Goal: Browse casually: Explore the website without a specific task or goal

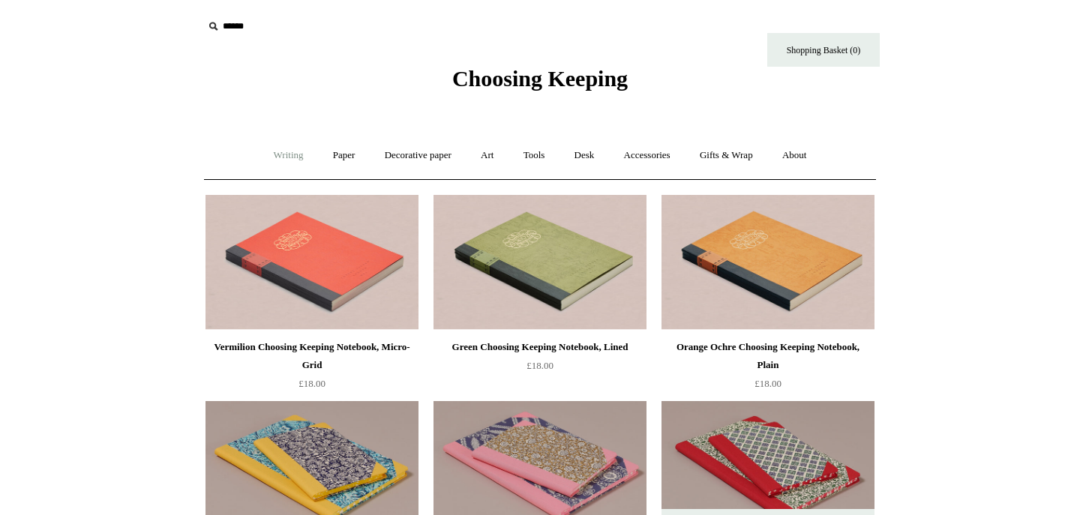
click at [284, 151] on link "Writing +" at bounding box center [288, 156] width 57 height 40
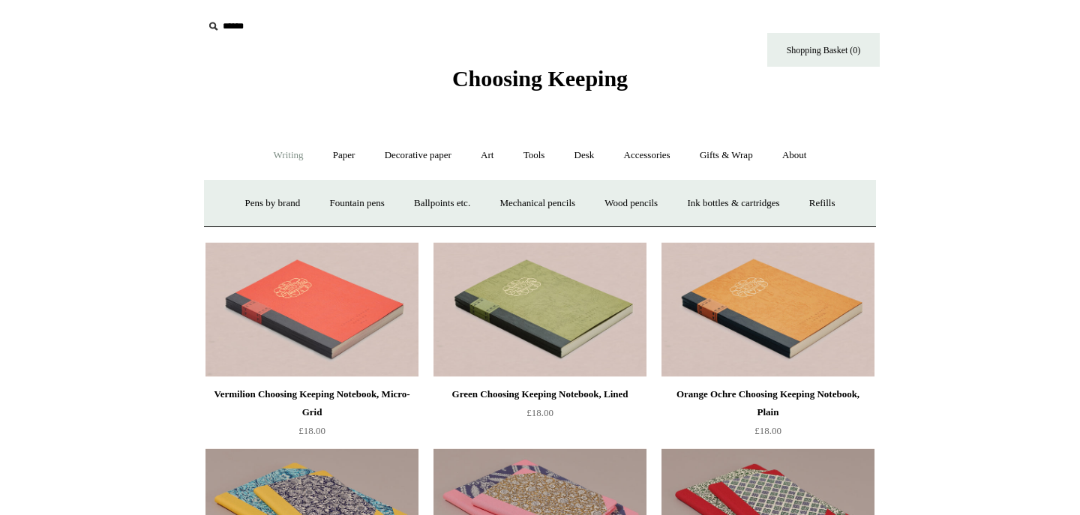
click at [507, 80] on span "Choosing Keeping" at bounding box center [540, 78] width 176 height 25
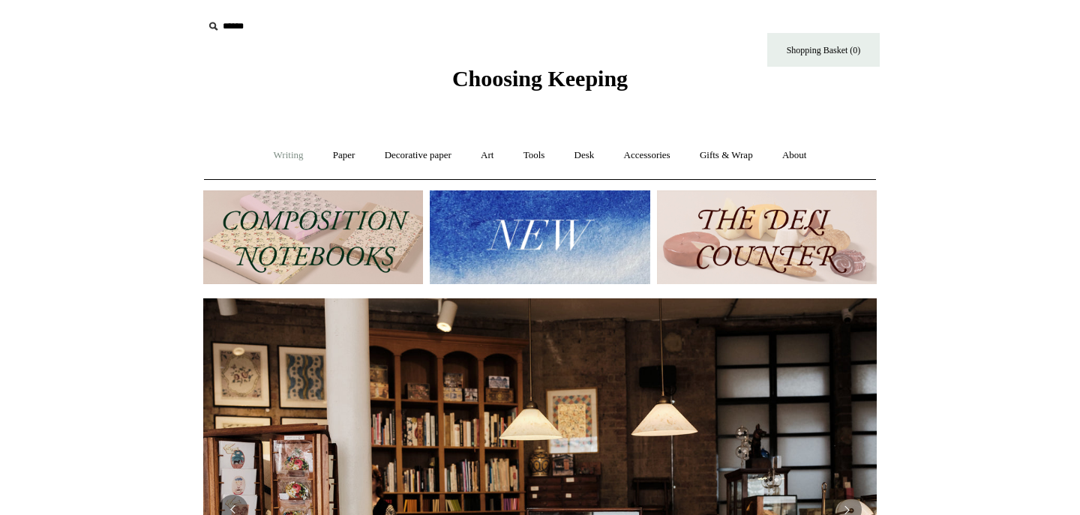
click at [287, 154] on link "Writing +" at bounding box center [288, 156] width 57 height 40
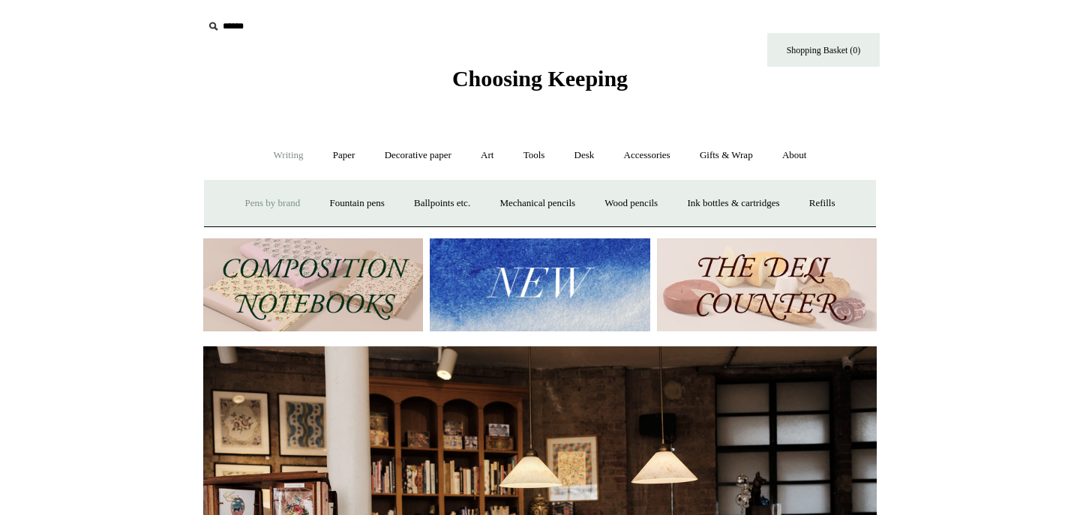
click at [263, 196] on link "Pens by brand +" at bounding box center [273, 204] width 83 height 40
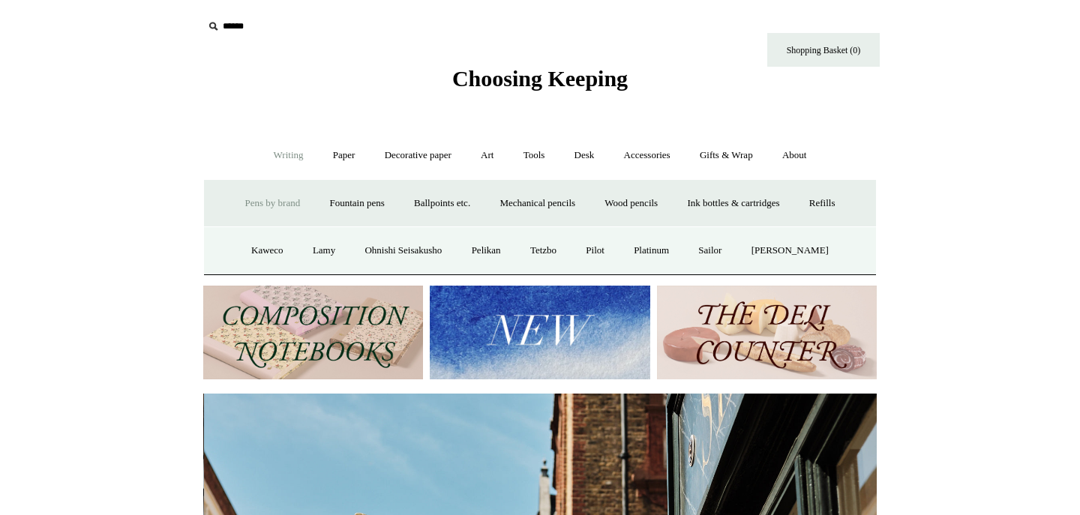
scroll to position [0, 674]
click at [280, 246] on link "Kaweco" at bounding box center [267, 251] width 59 height 40
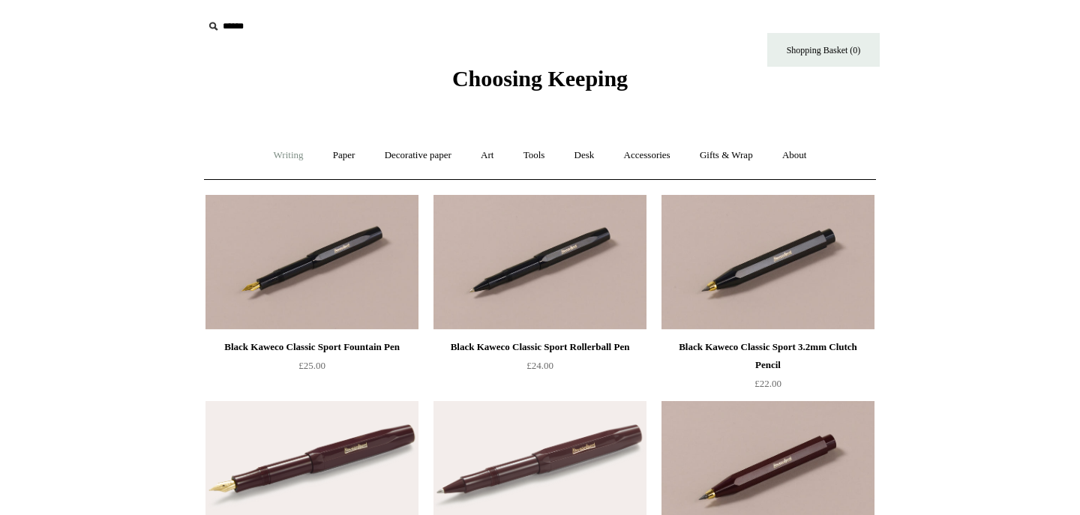
click at [290, 154] on link "Writing +" at bounding box center [288, 156] width 57 height 40
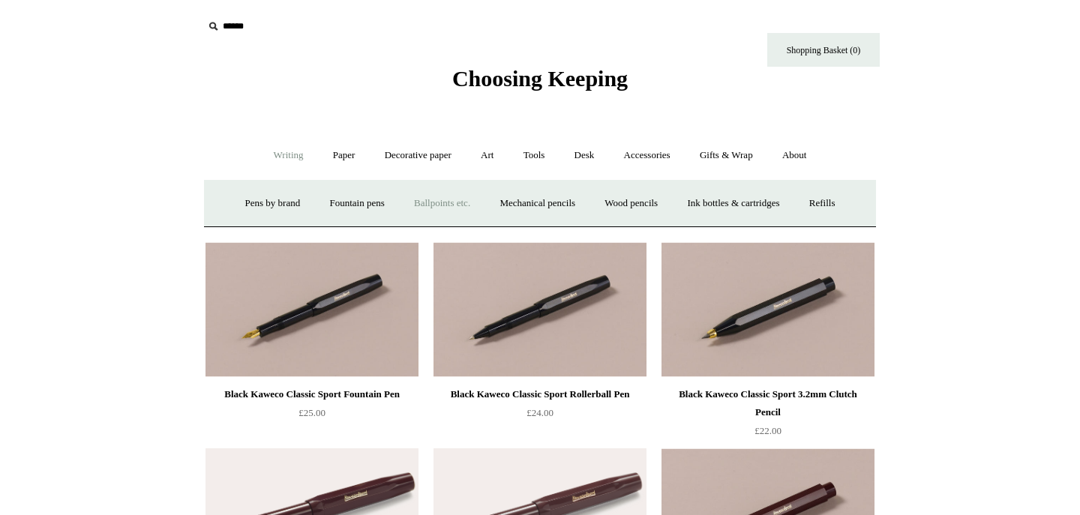
click at [453, 209] on link "Ballpoints etc. +" at bounding box center [442, 204] width 83 height 40
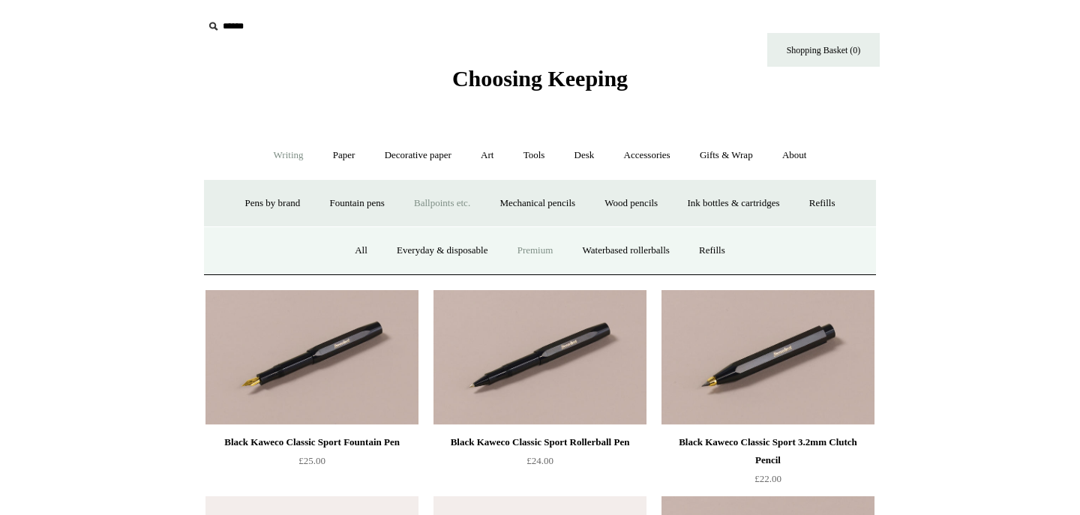
click at [535, 249] on link "Premium" at bounding box center [535, 251] width 63 height 40
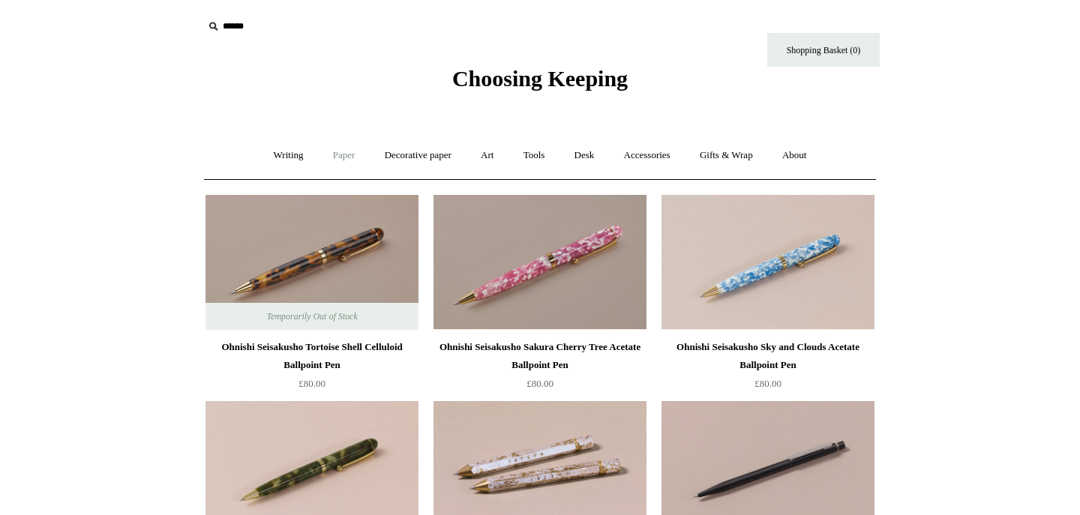
click at [338, 150] on link "Paper +" at bounding box center [345, 156] width 50 height 40
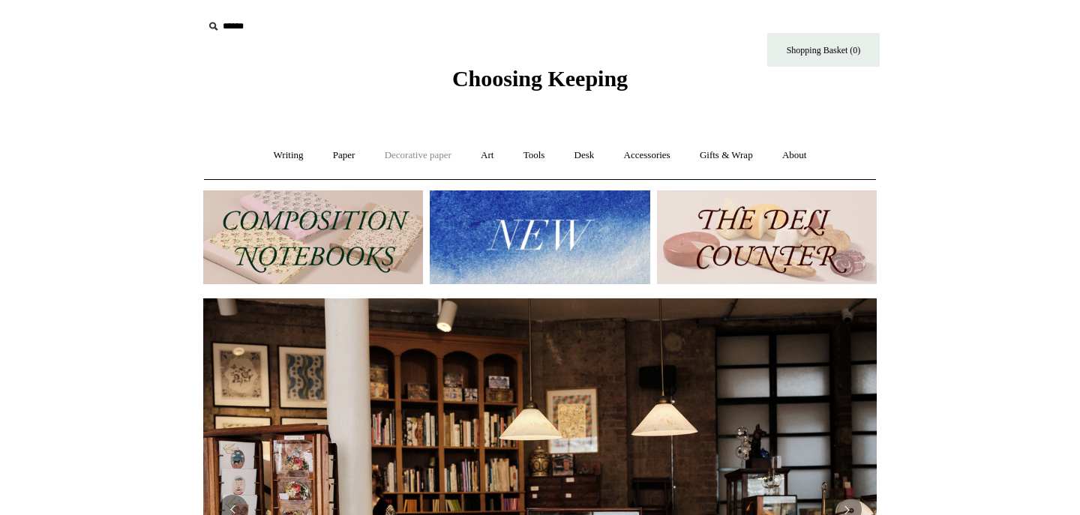
click at [418, 161] on link "Decorative paper +" at bounding box center [418, 156] width 94 height 40
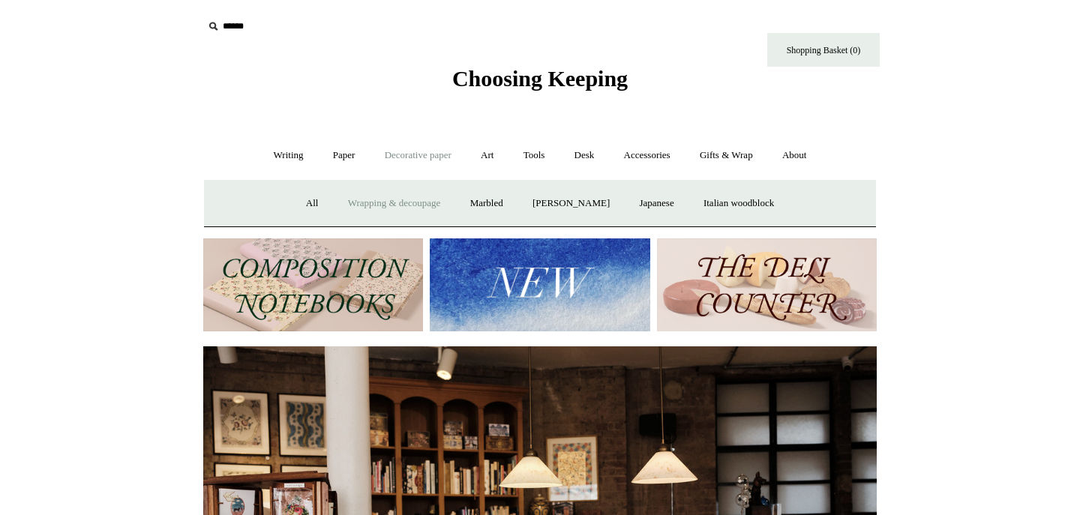
click at [406, 204] on link "Wrapping & decoupage" at bounding box center [395, 204] width 120 height 40
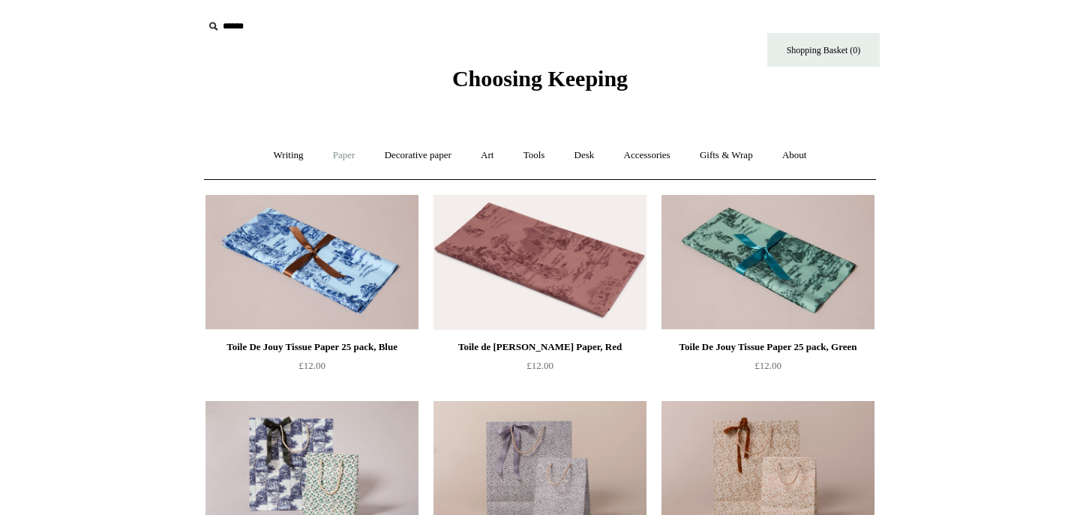
click at [344, 154] on link "Paper +" at bounding box center [345, 156] width 50 height 40
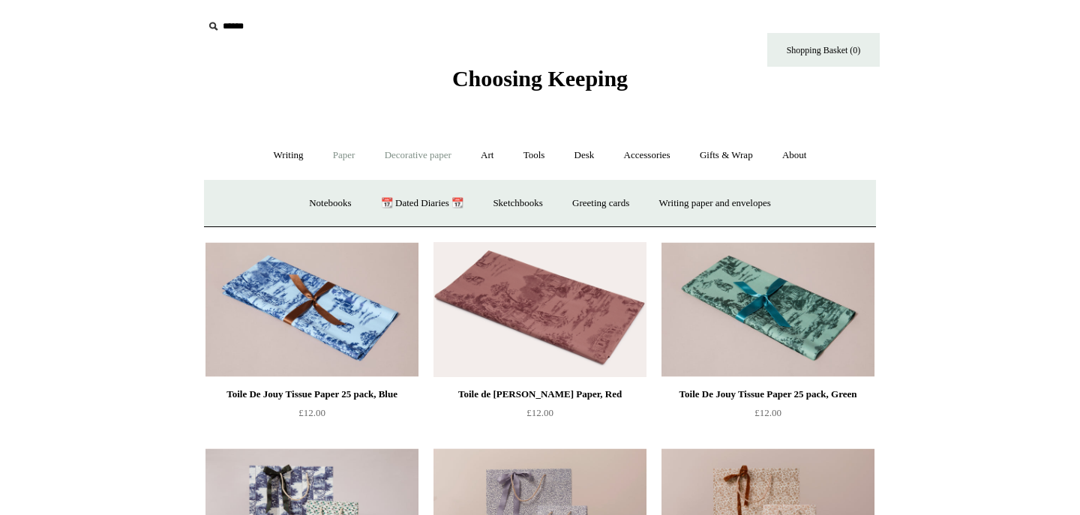
click at [408, 154] on link "Decorative paper +" at bounding box center [418, 156] width 94 height 40
click at [495, 203] on link "Marbled" at bounding box center [487, 204] width 60 height 40
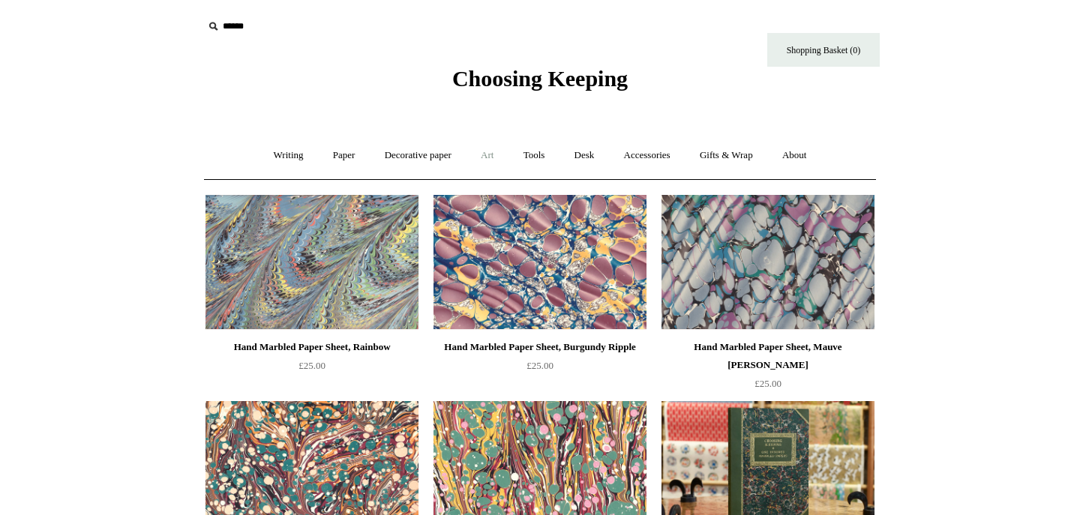
click at [495, 156] on link "Art +" at bounding box center [487, 156] width 40 height 40
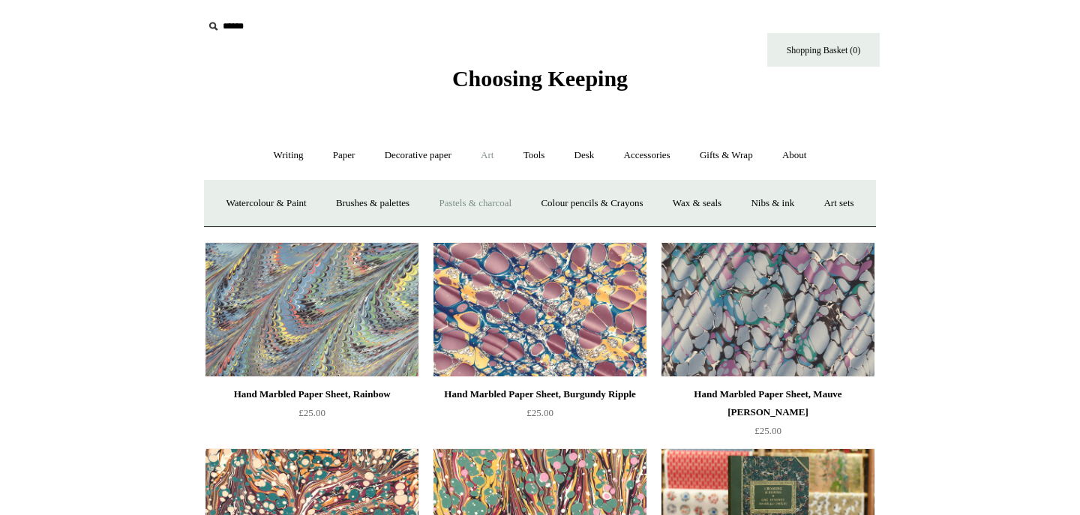
click at [516, 200] on link "Pastels & charcoal" at bounding box center [475, 204] width 100 height 40
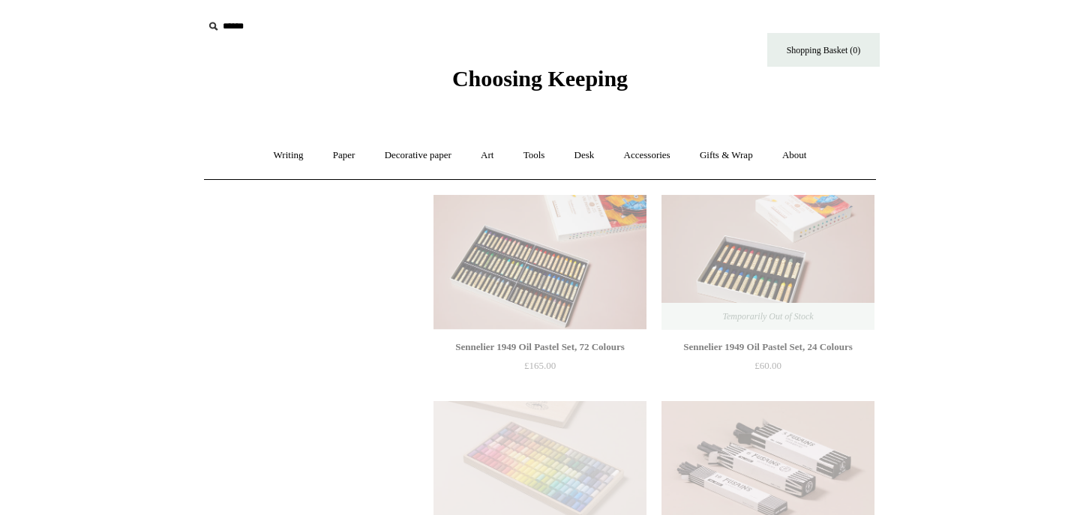
scroll to position [29, 0]
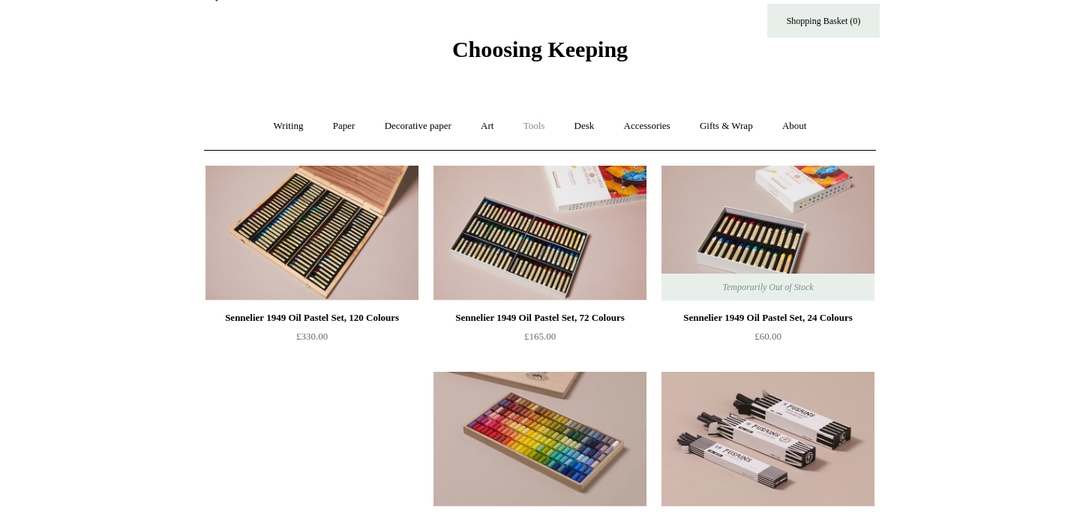
click at [541, 126] on link "Tools +" at bounding box center [534, 127] width 49 height 40
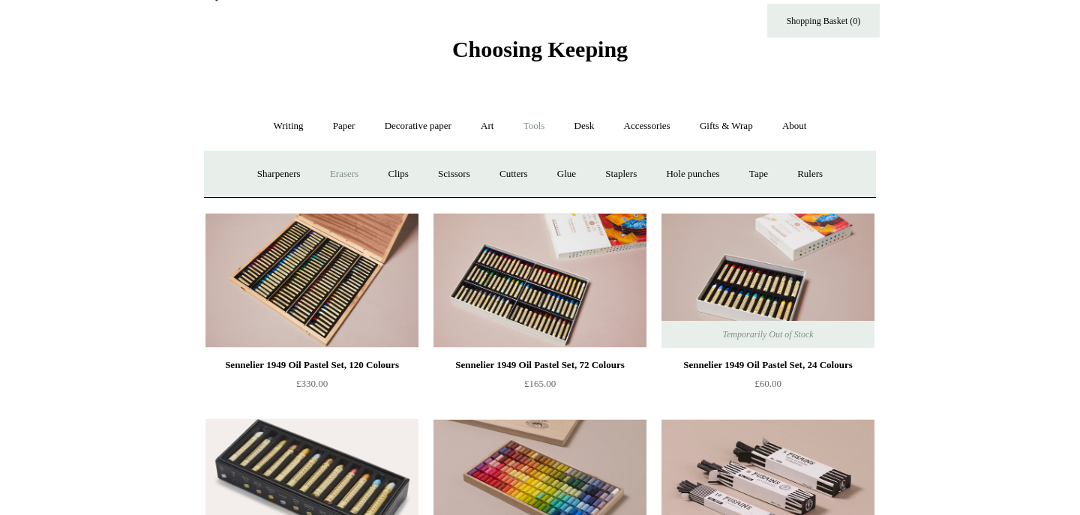
click at [332, 173] on link "Erasers" at bounding box center [345, 175] width 56 height 40
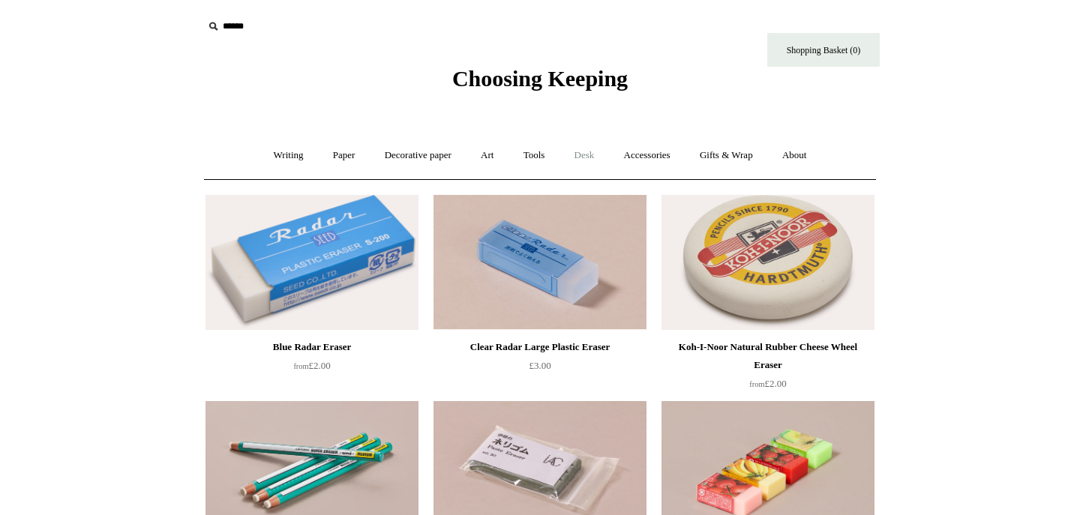
click at [588, 156] on link "Desk +" at bounding box center [584, 156] width 47 height 40
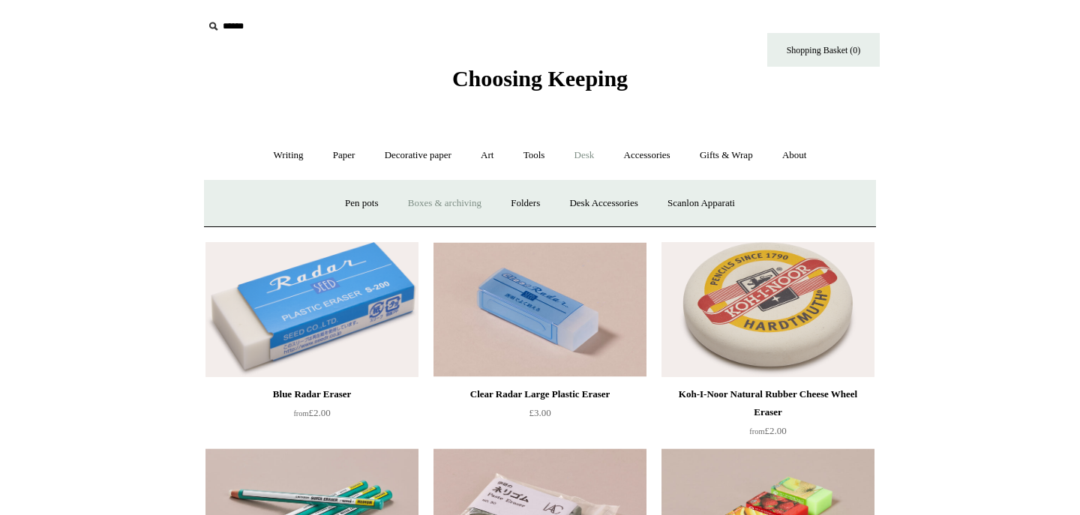
click at [466, 203] on link "Boxes & archiving" at bounding box center [445, 204] width 101 height 40
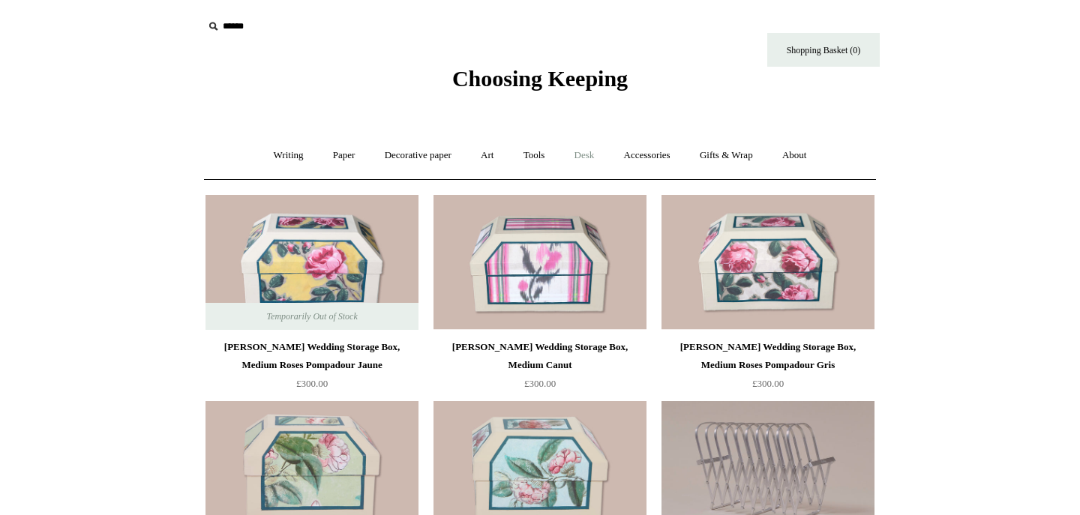
click at [593, 161] on link "Desk +" at bounding box center [584, 156] width 47 height 40
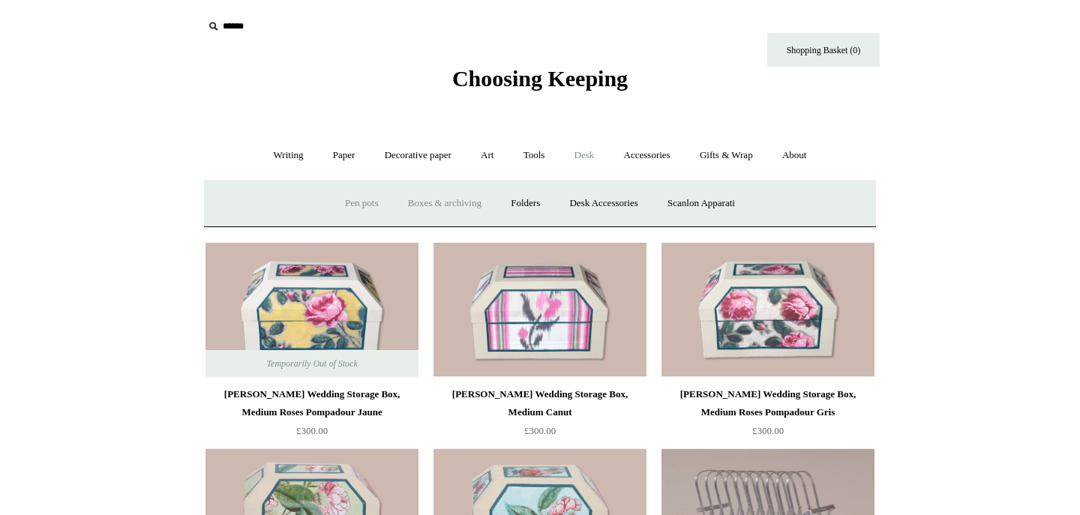
click at [353, 201] on link "Pen pots" at bounding box center [362, 204] width 60 height 40
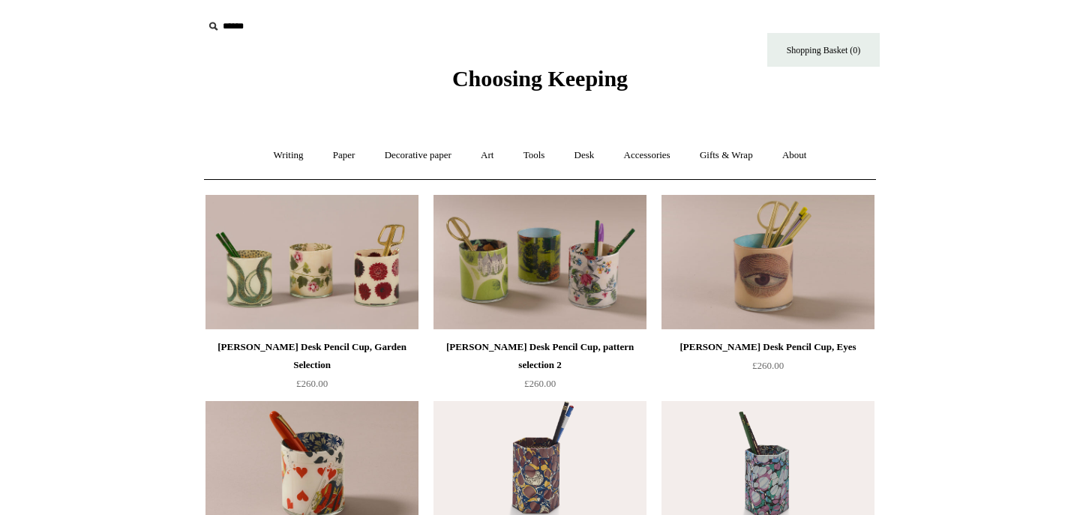
click at [489, 74] on span "Choosing Keeping" at bounding box center [540, 78] width 176 height 25
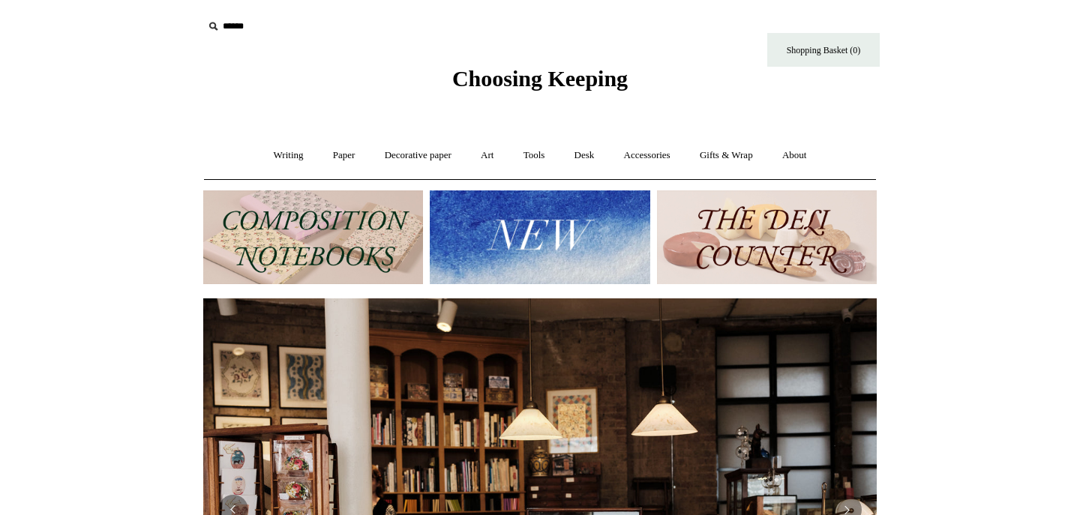
scroll to position [0, 674]
